Goal: Task Accomplishment & Management: Manage account settings

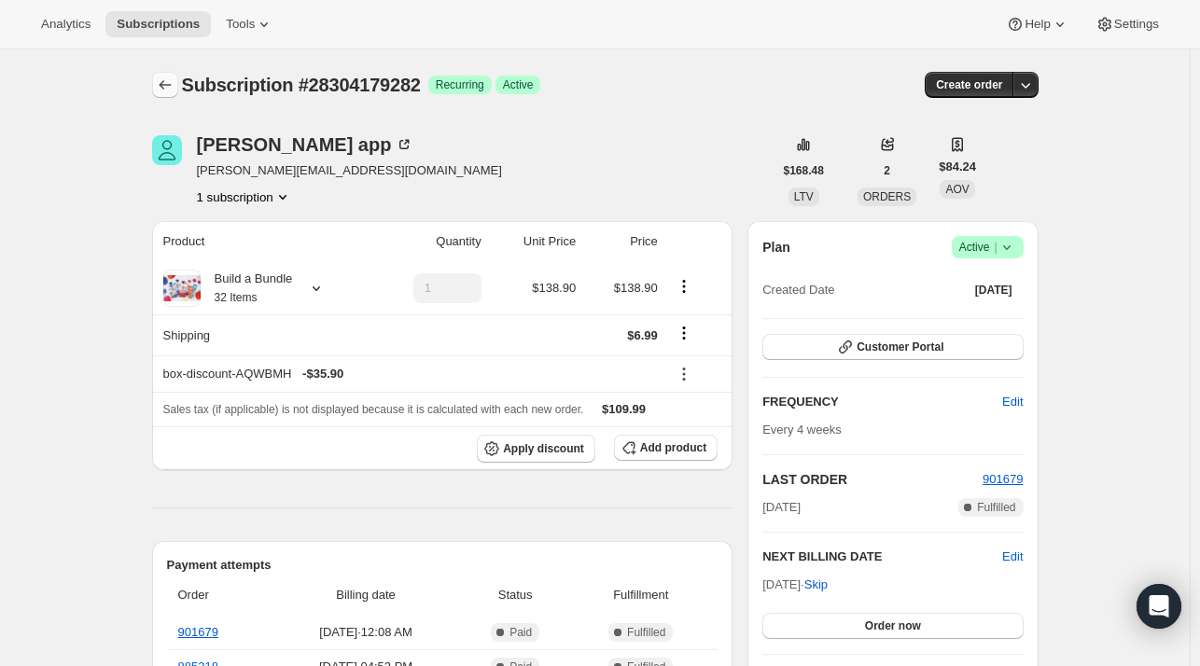
click at [171, 83] on icon "Subscriptions" at bounding box center [165, 85] width 19 height 19
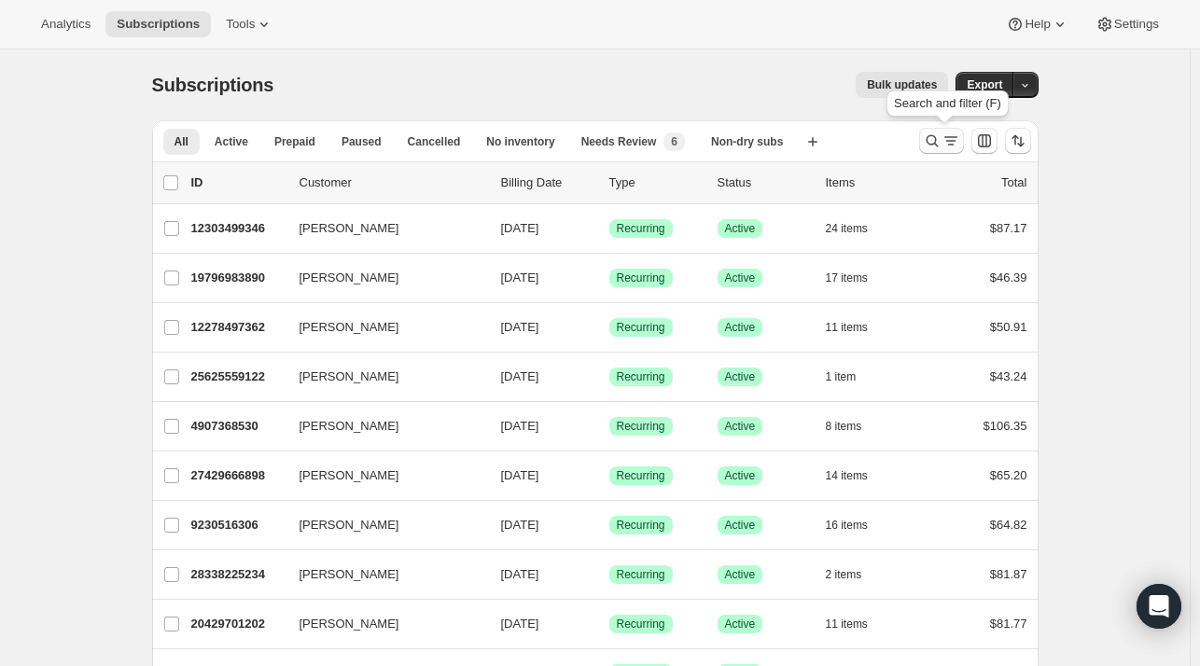
click at [931, 135] on icon "Search and filter results" at bounding box center [932, 141] width 19 height 19
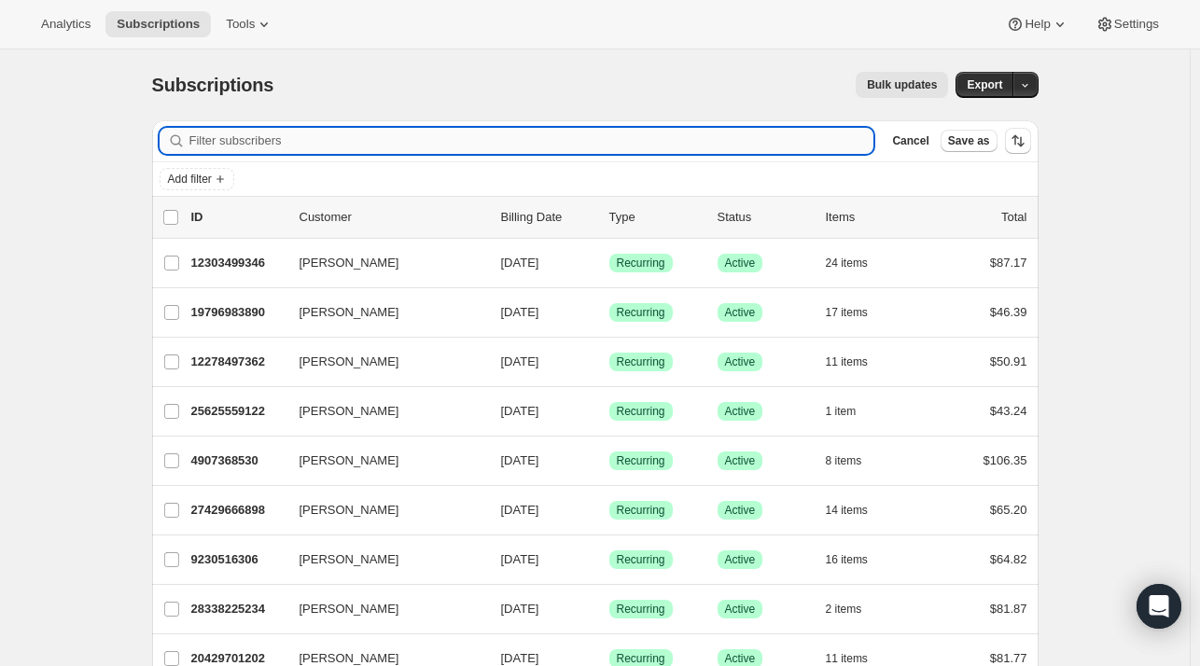
click at [397, 146] on input "Filter subscribers" at bounding box center [531, 141] width 685 height 26
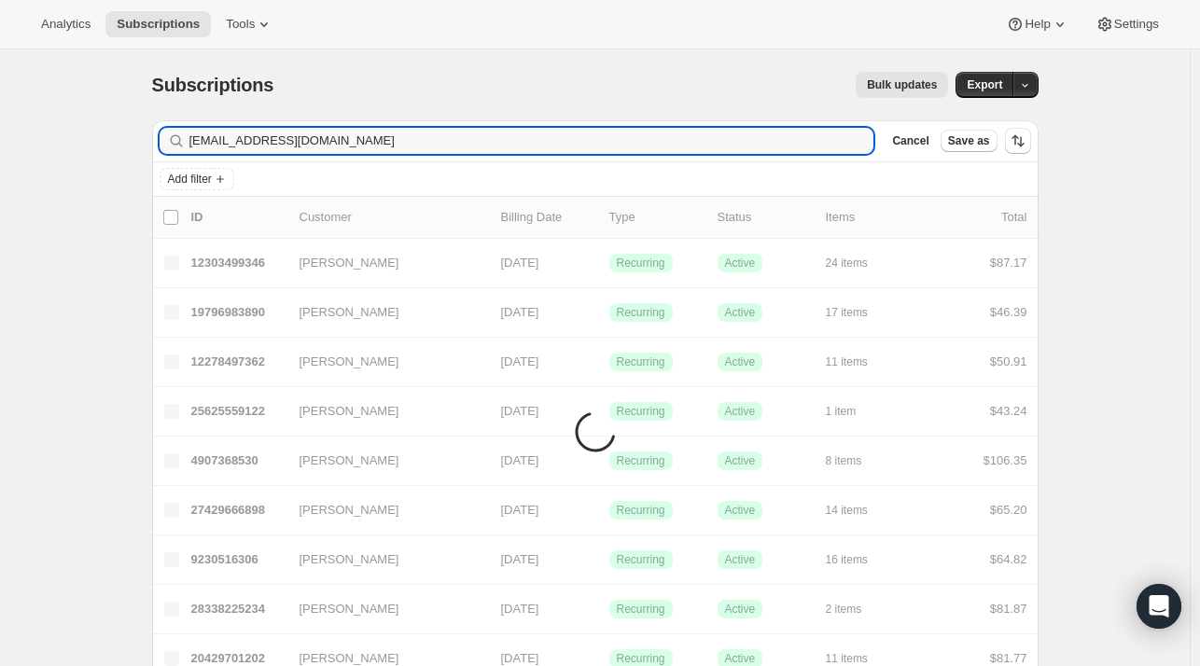
type input "[EMAIL_ADDRESS][DOMAIN_NAME]"
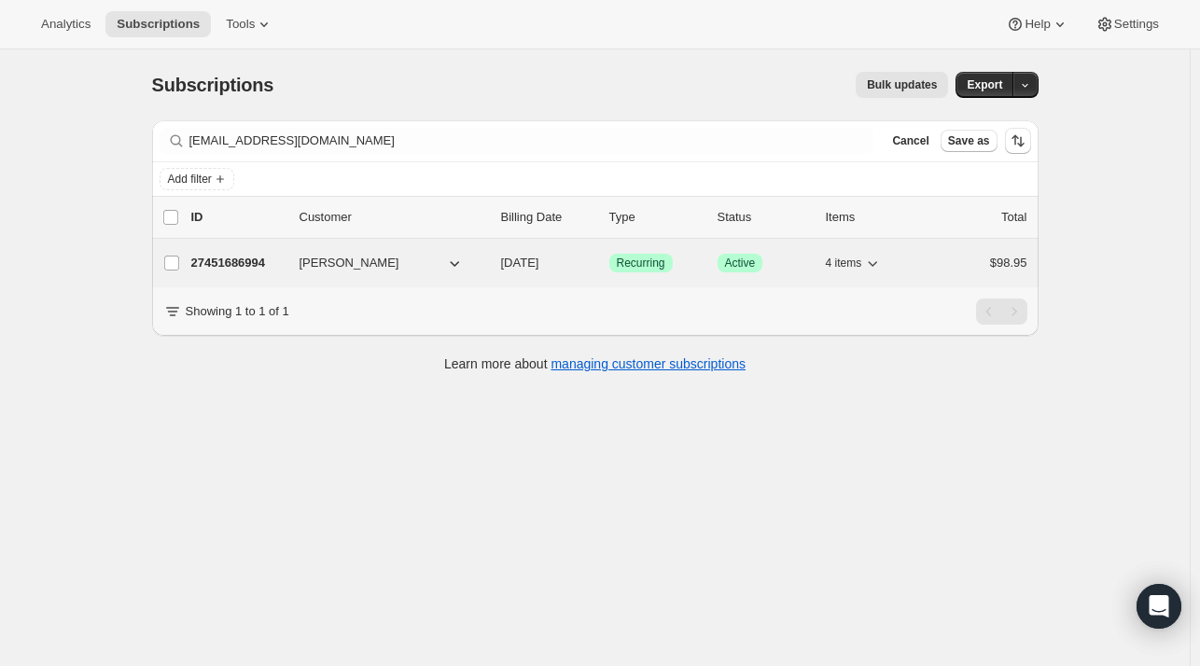
click at [271, 263] on p "27451686994" at bounding box center [237, 263] width 93 height 19
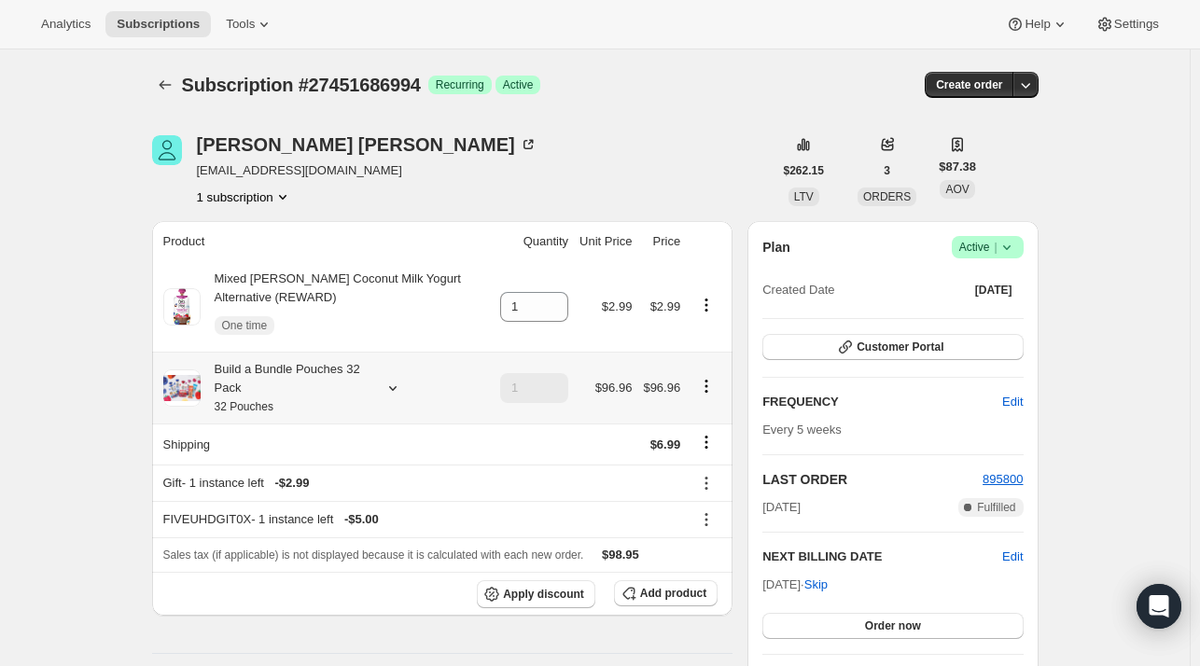
click at [396, 386] on icon at bounding box center [392, 388] width 19 height 19
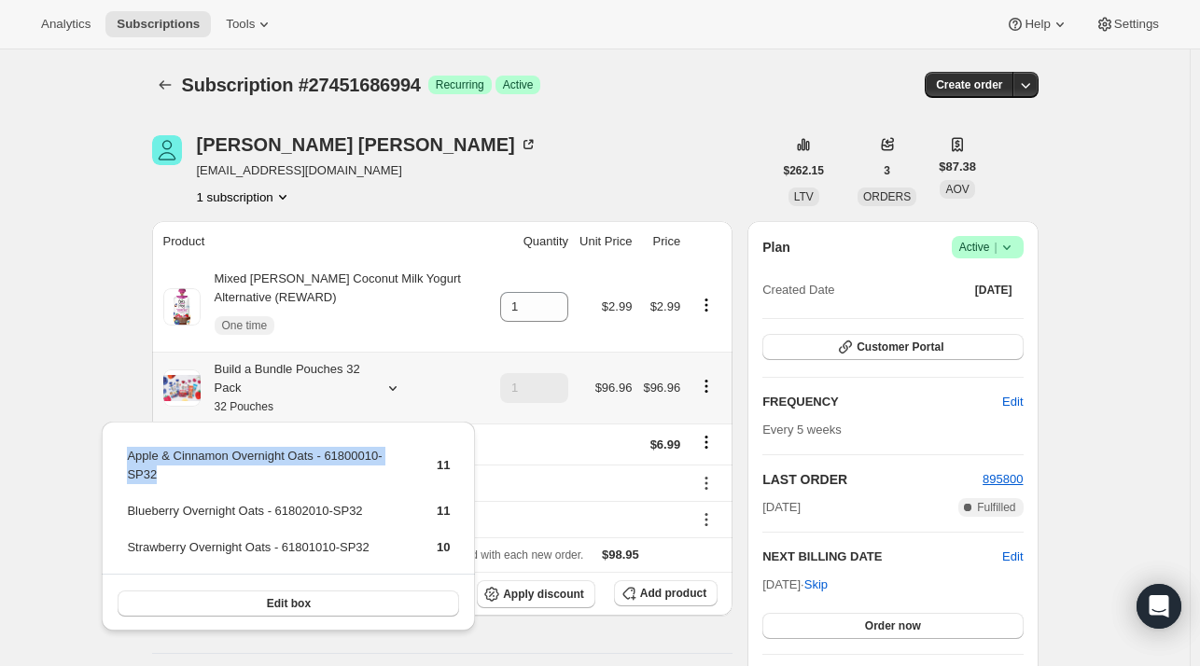
drag, startPoint x: 189, startPoint y: 473, endPoint x: 123, endPoint y: 462, distance: 67.2
click at [123, 462] on div "Apple & Cinnamon Overnight Oats - 61800010-SP32 11 Blueberry Overnight Oats - 6…" at bounding box center [288, 527] width 373 height 211
copy tbody "Apple & Cinnamon Overnight Oats - 61800010-SP32"
click at [631, 591] on icon "button" at bounding box center [629, 593] width 19 height 19
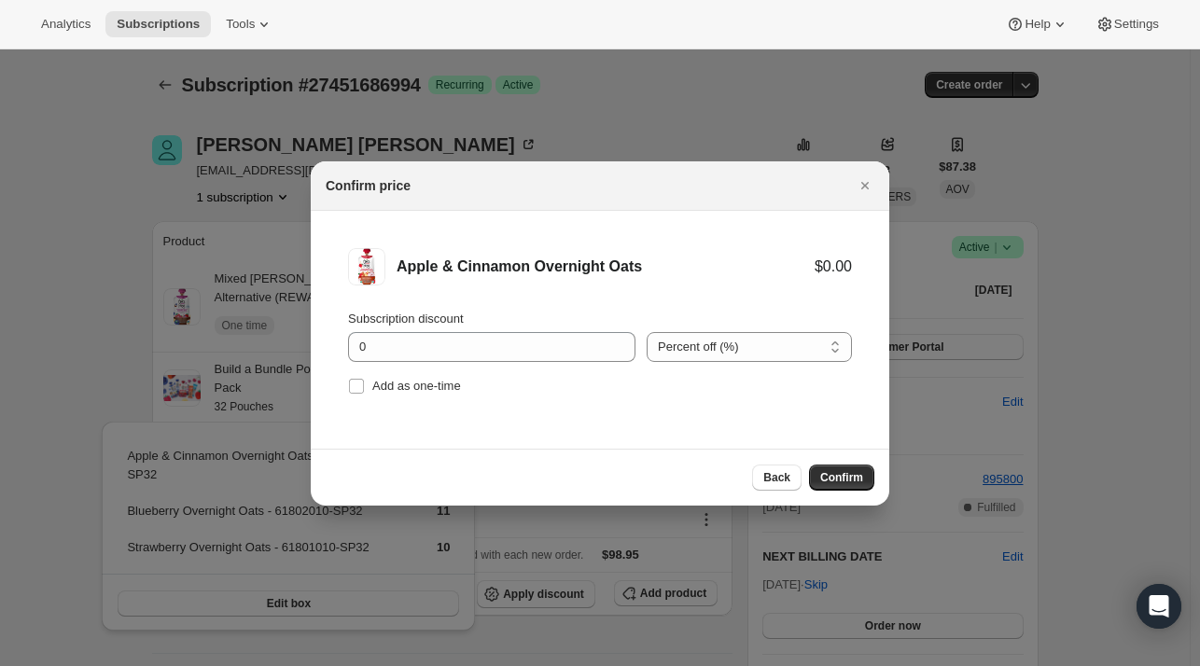
click at [401, 329] on div "Subscription discount 0" at bounding box center [491, 336] width 287 height 52
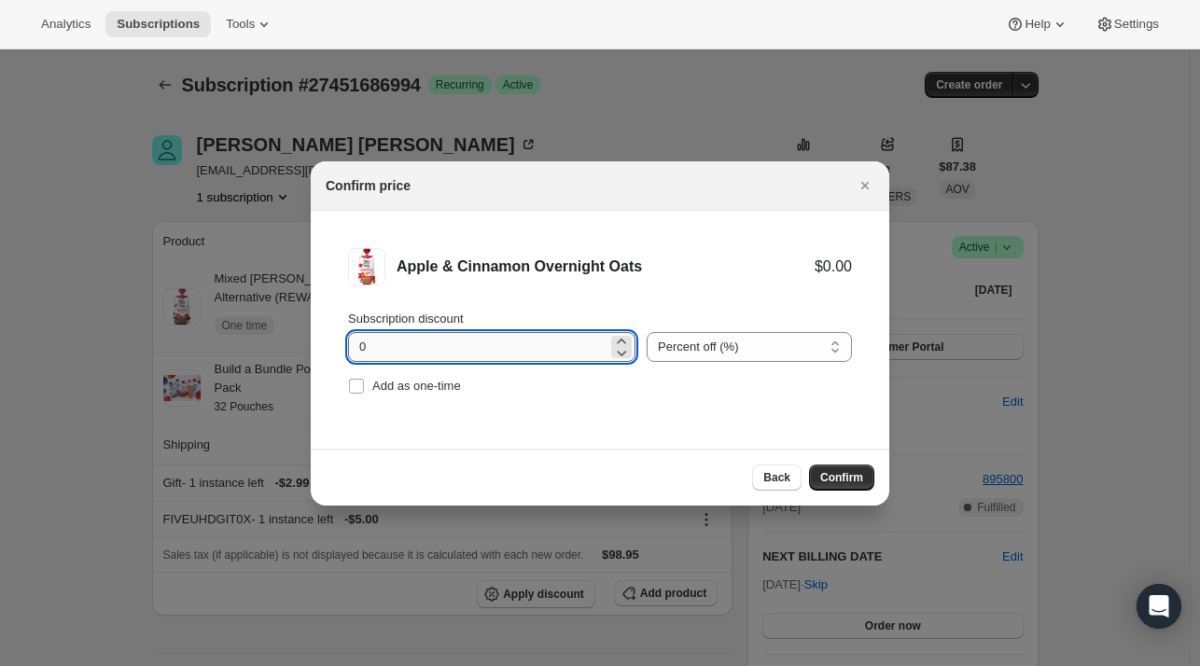
click at [407, 338] on input "0" at bounding box center [477, 347] width 259 height 30
click at [369, 389] on label "Add as one-time" at bounding box center [404, 386] width 113 height 26
click at [364, 389] on input "Add as one-time" at bounding box center [356, 386] width 15 height 15
checkbox input "true"
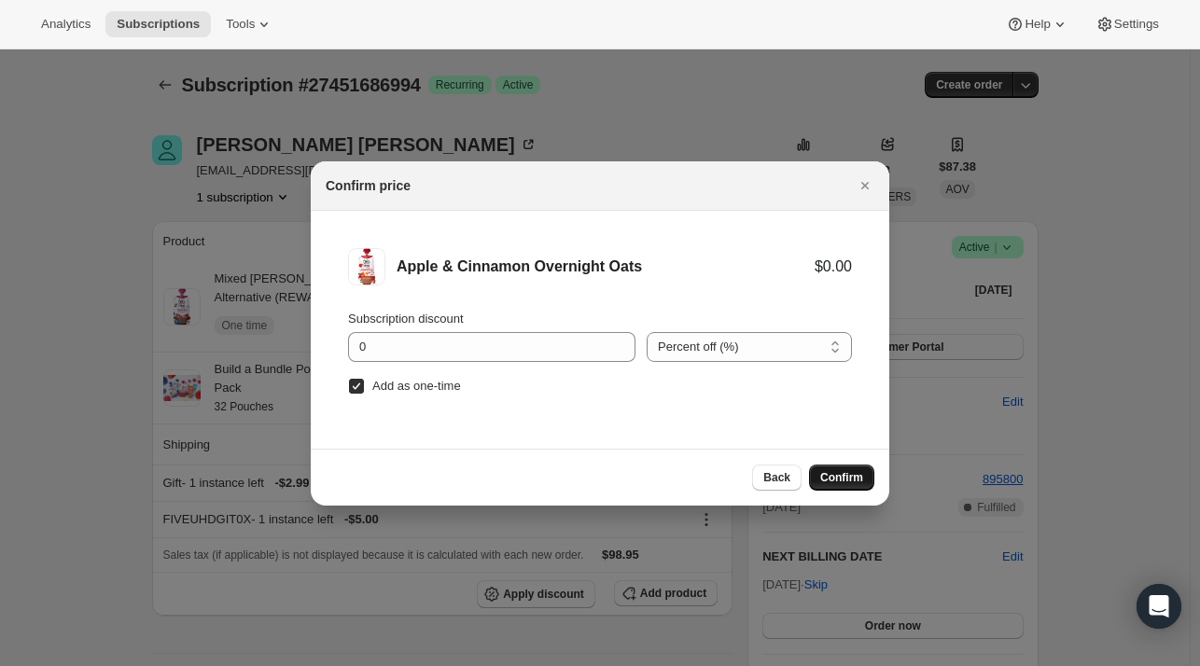
click at [855, 474] on span "Confirm" at bounding box center [841, 477] width 43 height 15
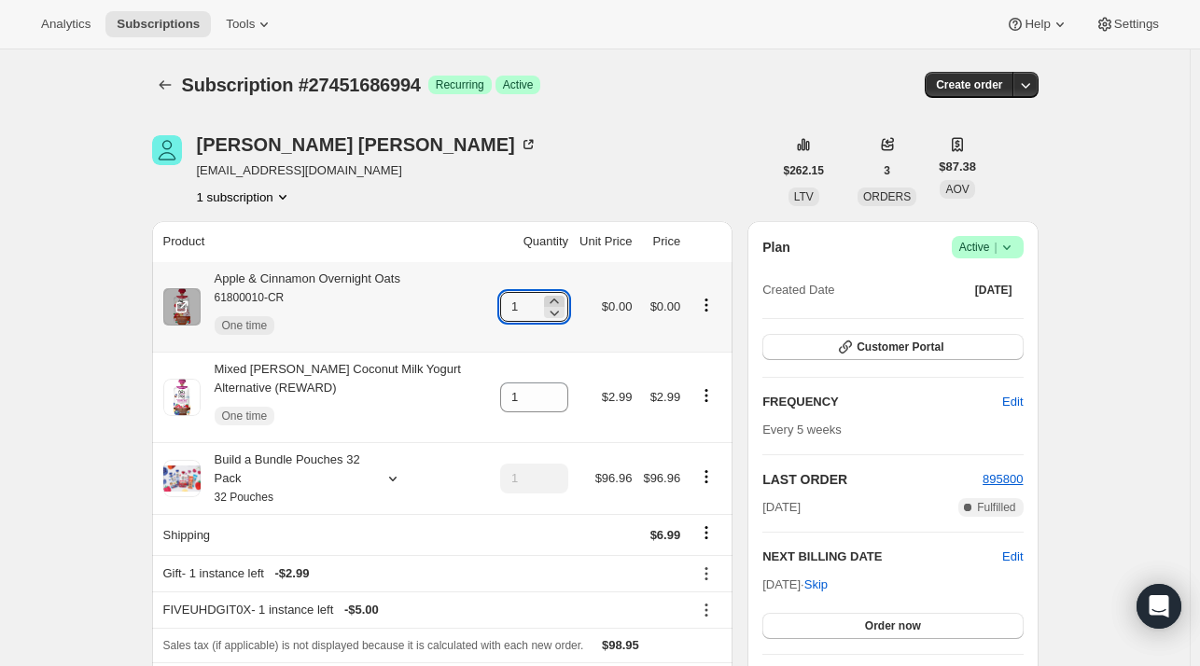
click at [550, 297] on div "1" at bounding box center [534, 307] width 68 height 30
click at [558, 300] on icon at bounding box center [554, 301] width 8 height 5
click at [558, 299] on icon at bounding box center [554, 301] width 8 height 5
type input "3"
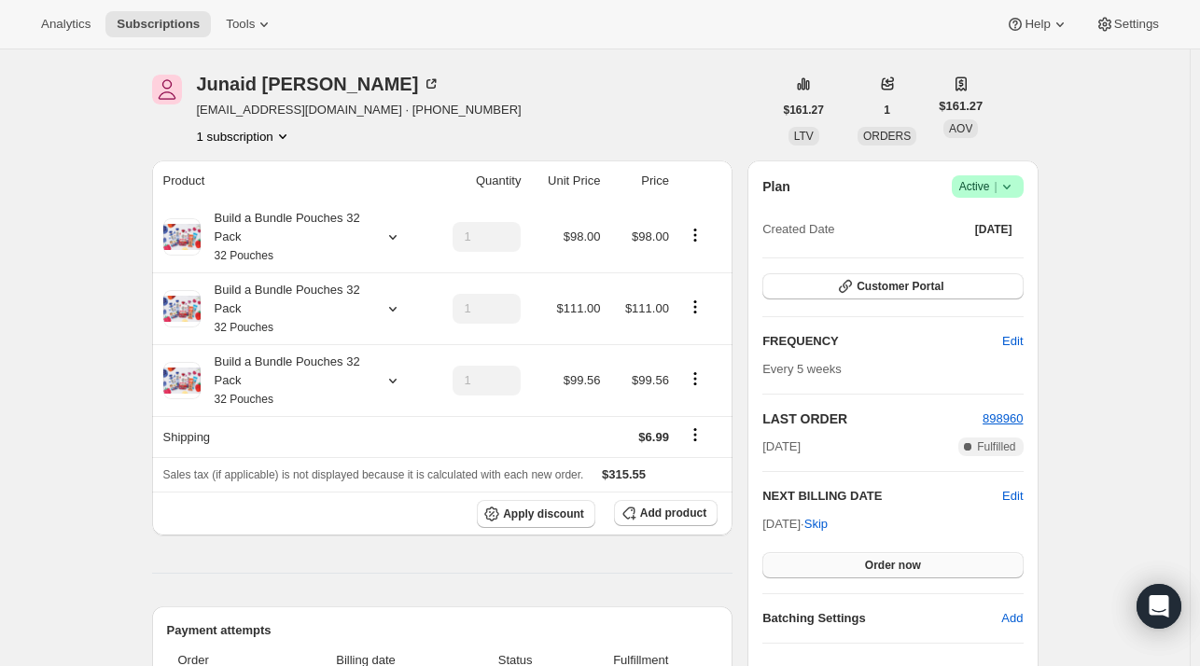
scroll to position [93, 0]
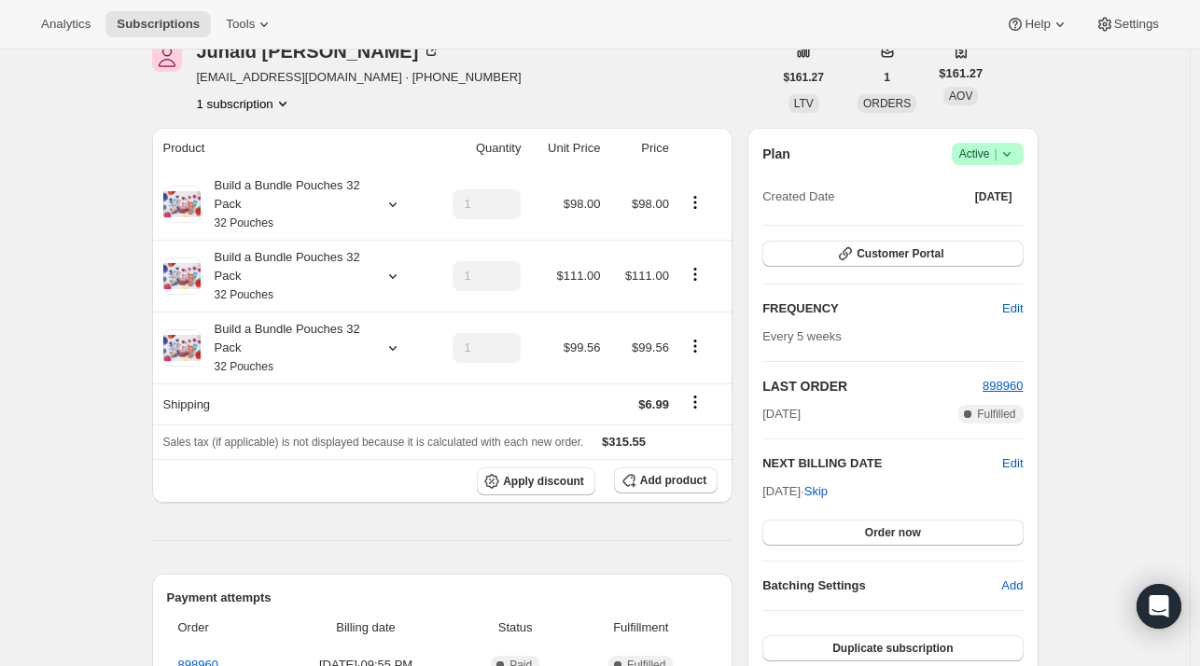
click at [44, 642] on div "Subscription #28919496786. This page is ready Subscription #28919496786 Success…" at bounding box center [595, 630] width 1190 height 1348
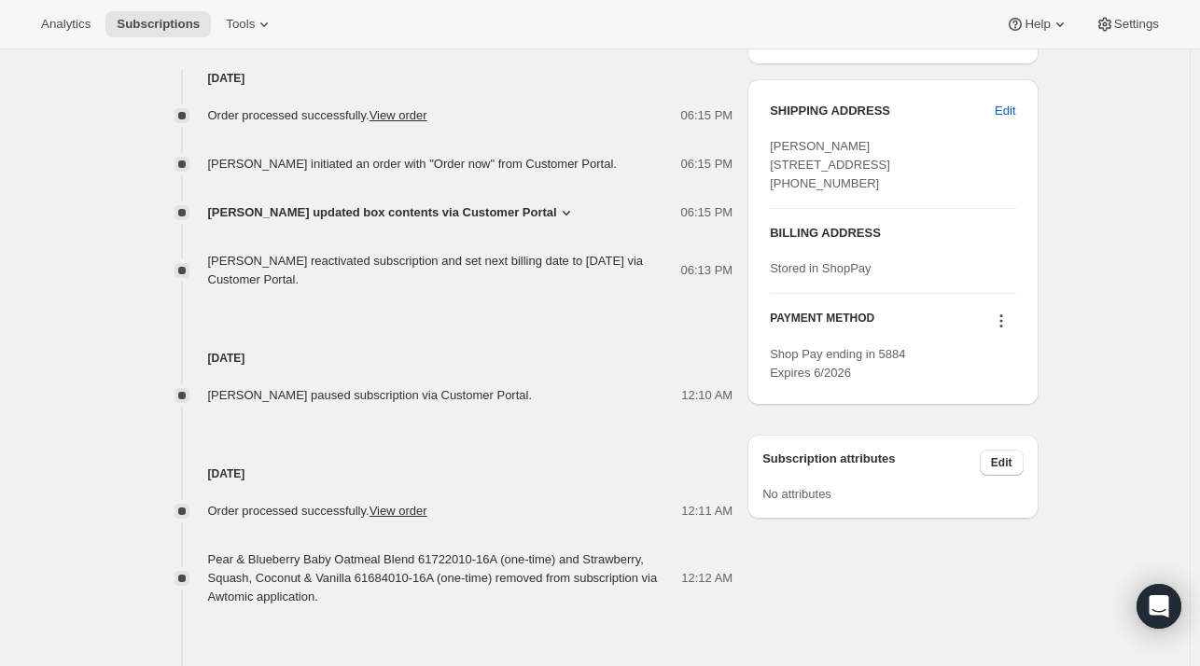
scroll to position [840, 0]
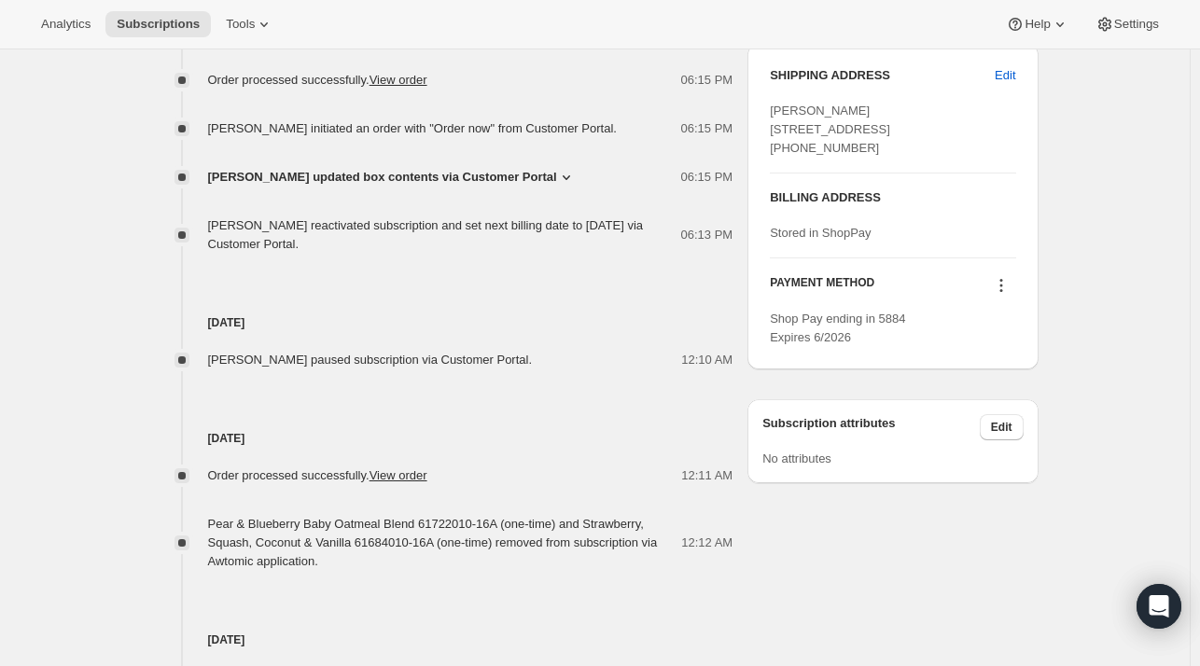
click at [360, 181] on span "Kai Smith updated box contents via Customer Portal" at bounding box center [382, 177] width 349 height 19
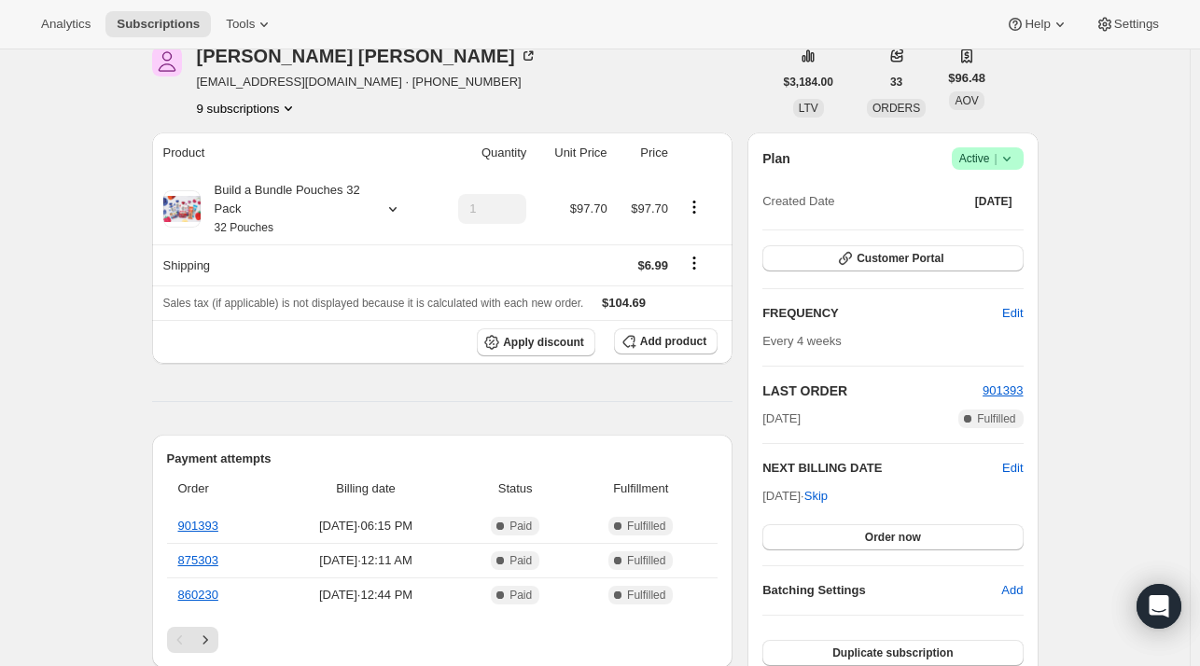
scroll to position [0, 0]
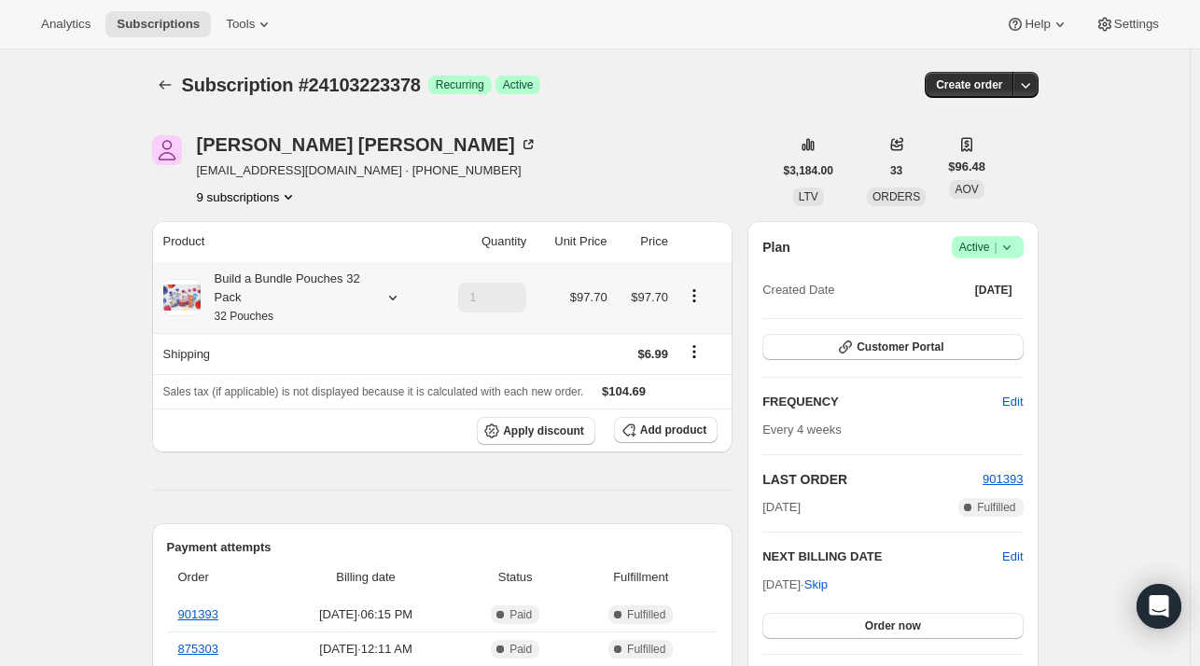
click at [394, 299] on icon at bounding box center [392, 297] width 19 height 19
